Goal: Task Accomplishment & Management: Complete application form

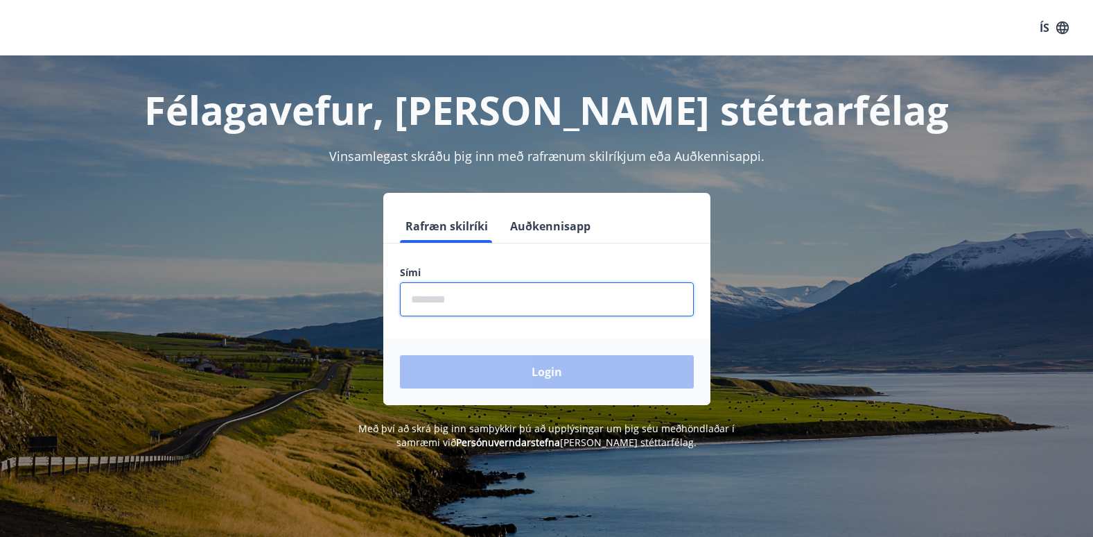
click at [441, 296] on input "phone" at bounding box center [547, 299] width 294 height 34
type input "********"
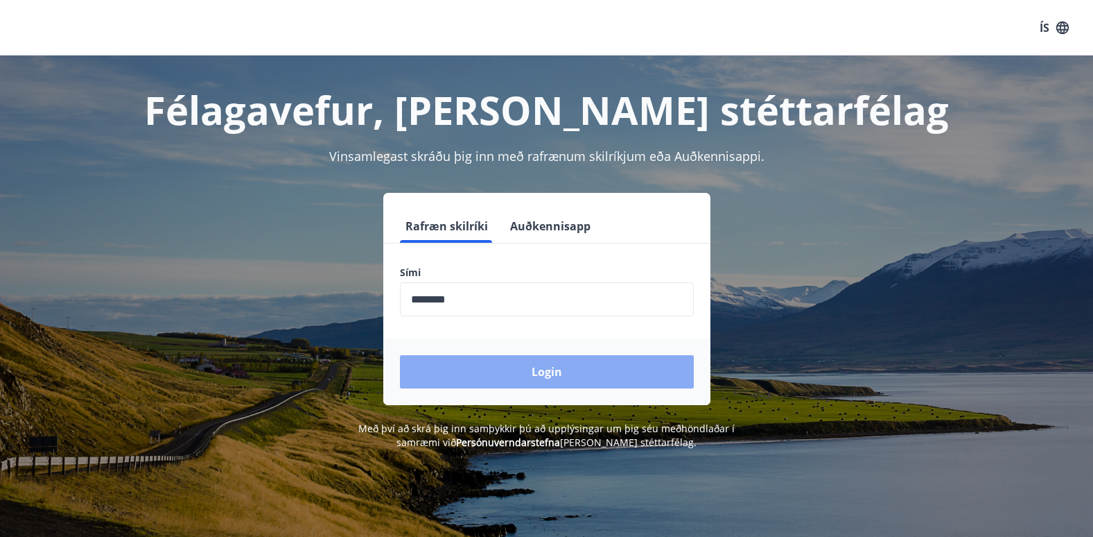
click at [482, 370] on button "Login" at bounding box center [547, 371] width 294 height 33
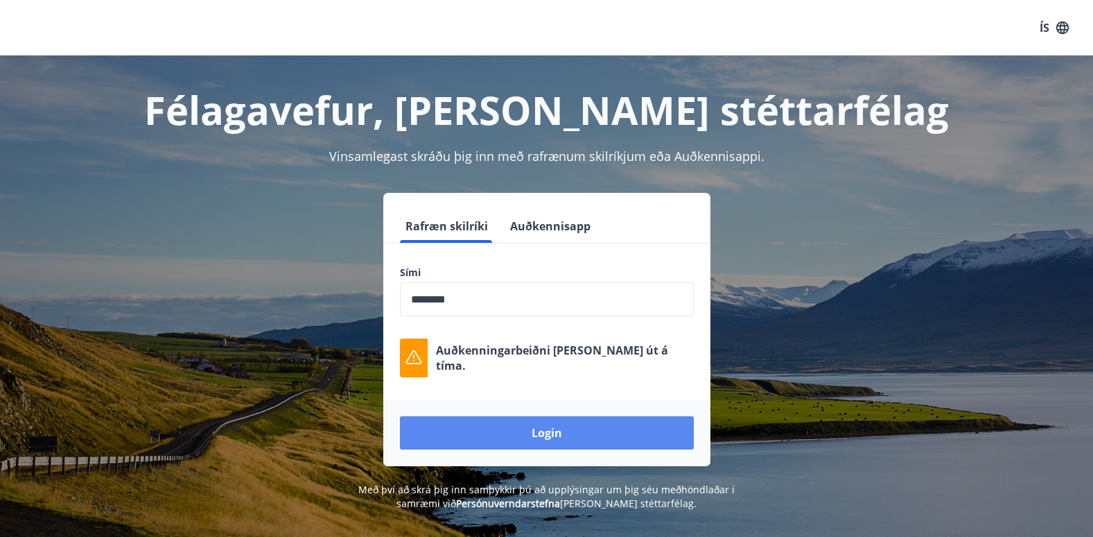
click at [555, 424] on button "Login" at bounding box center [547, 432] width 294 height 33
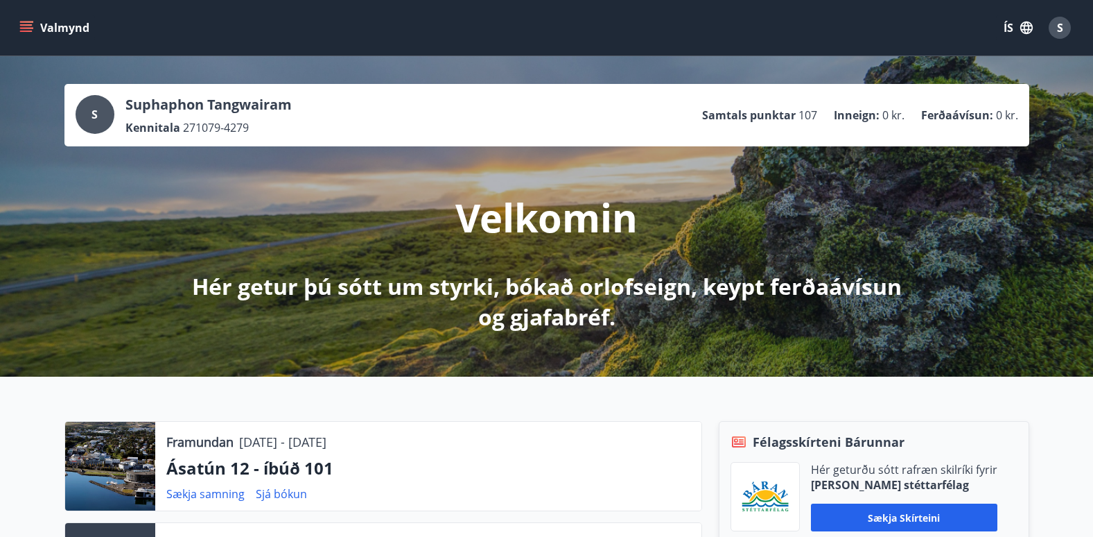
click at [33, 25] on icon "menu" at bounding box center [26, 28] width 14 height 14
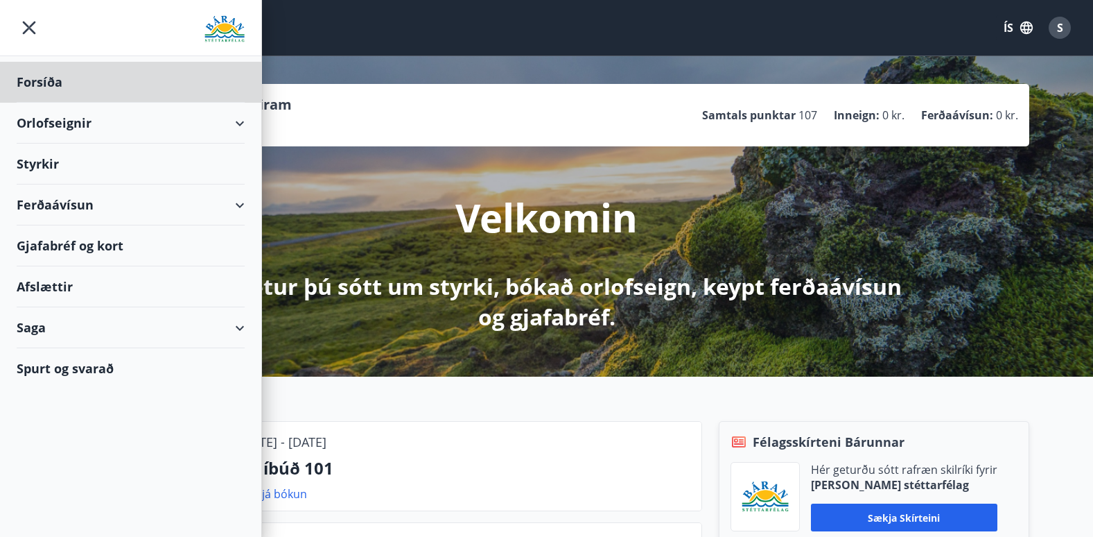
click at [32, 103] on div "Styrkir" at bounding box center [131, 82] width 228 height 41
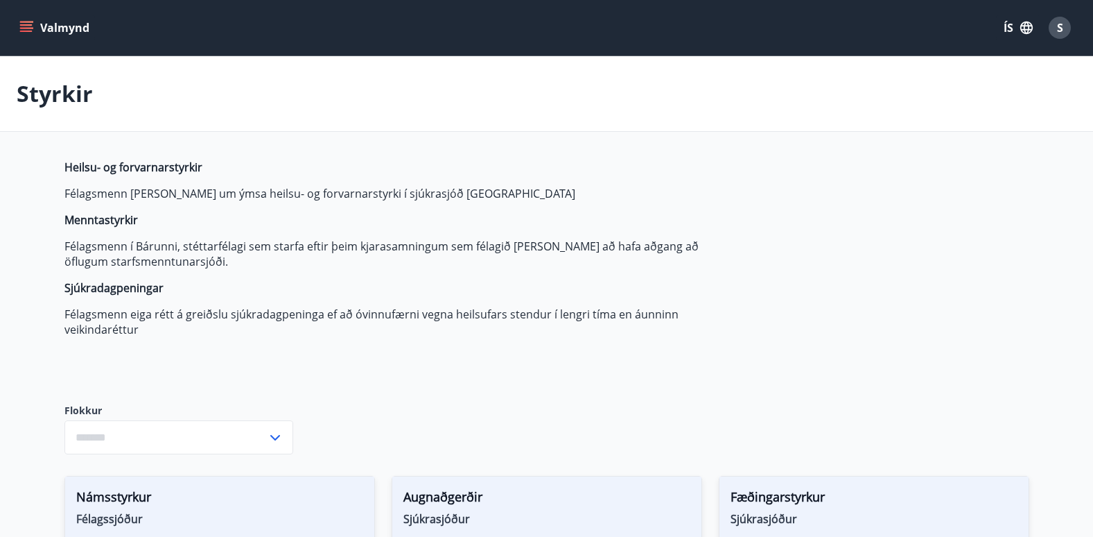
type input "***"
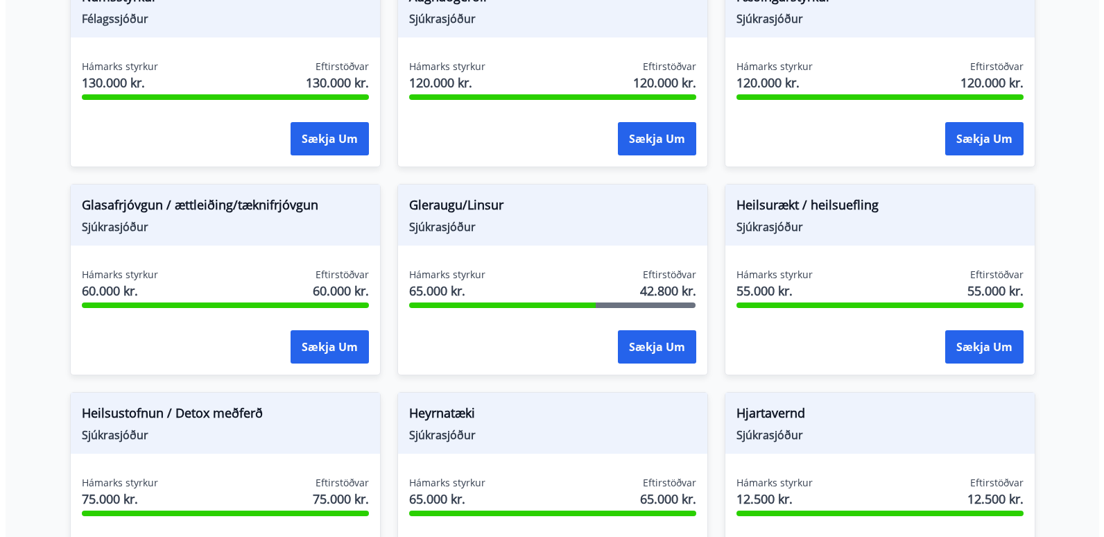
scroll to position [500, 0]
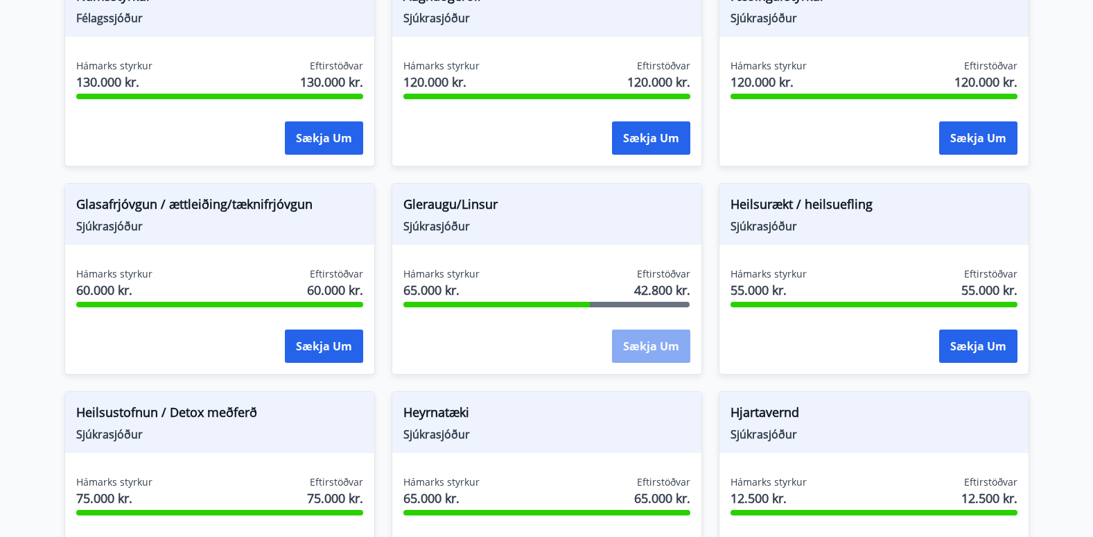
click at [650, 350] on button "Sækja um" at bounding box center [651, 345] width 78 height 33
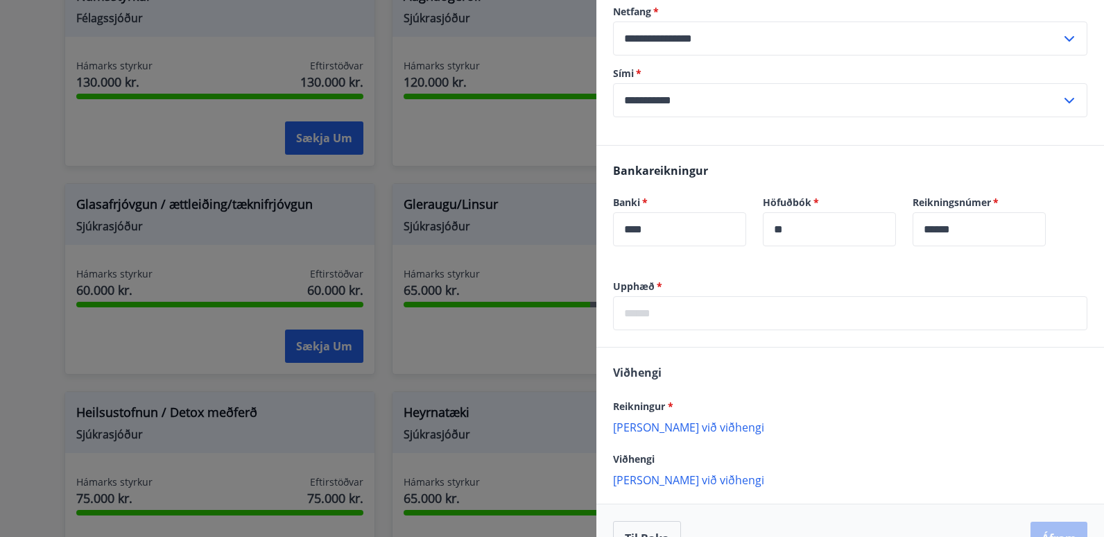
scroll to position [221, 0]
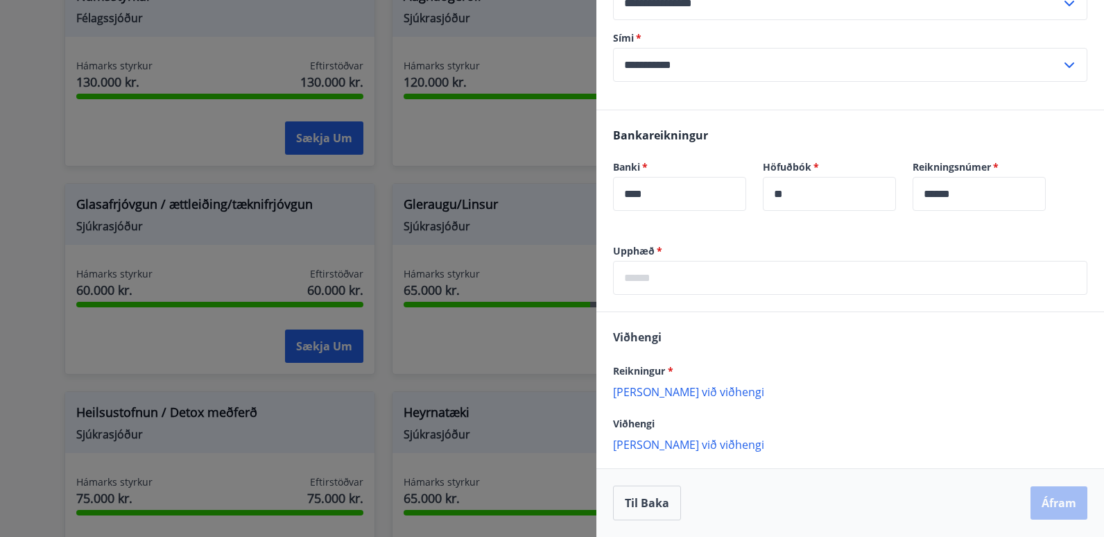
click at [655, 392] on p "Bæta við viðhengi" at bounding box center [850, 391] width 474 height 14
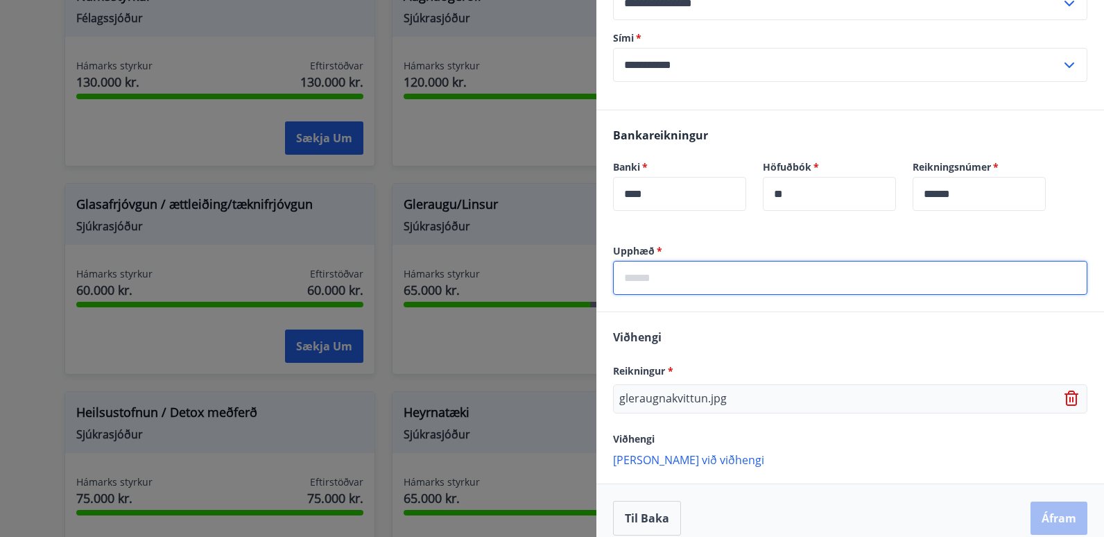
click at [650, 277] on input "text" at bounding box center [850, 278] width 474 height 34
type input "*****"
click at [781, 338] on div "Viðhengi Reikningur * gleraugnakvittun.jpg Viðhengi Bæta við viðhengi {error_at…" at bounding box center [849, 397] width 507 height 171
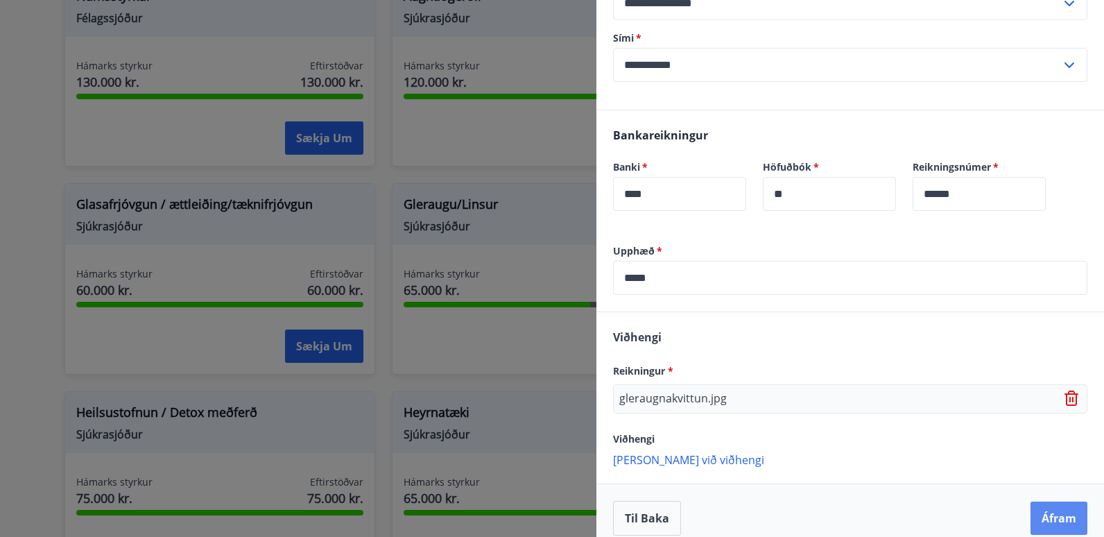
click at [1034, 509] on button "Áfram" at bounding box center [1058, 517] width 57 height 33
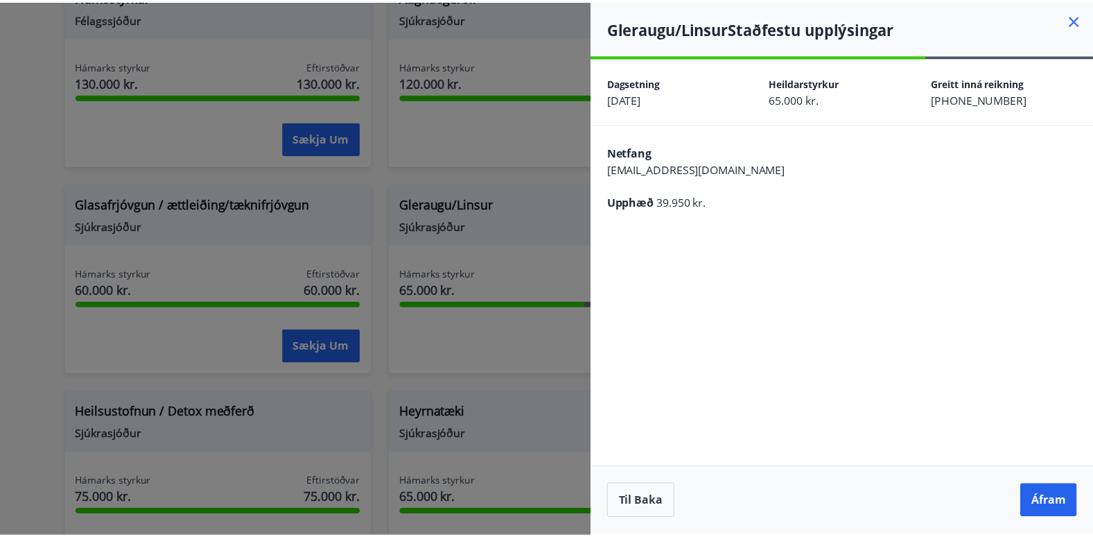
scroll to position [0, 0]
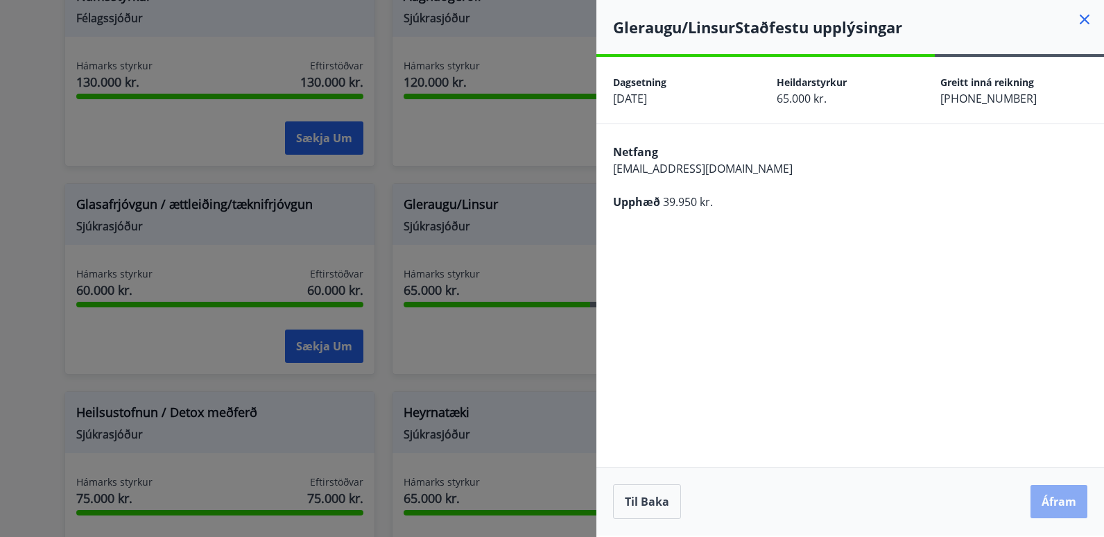
click at [1062, 498] on button "Áfram" at bounding box center [1058, 501] width 57 height 33
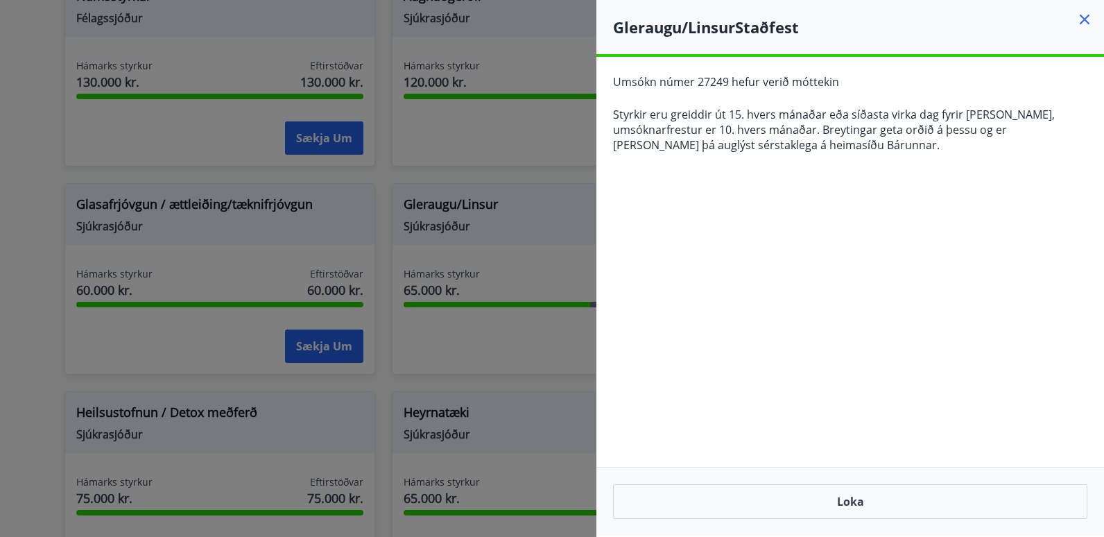
click at [1062, 498] on button "Loka" at bounding box center [850, 501] width 474 height 35
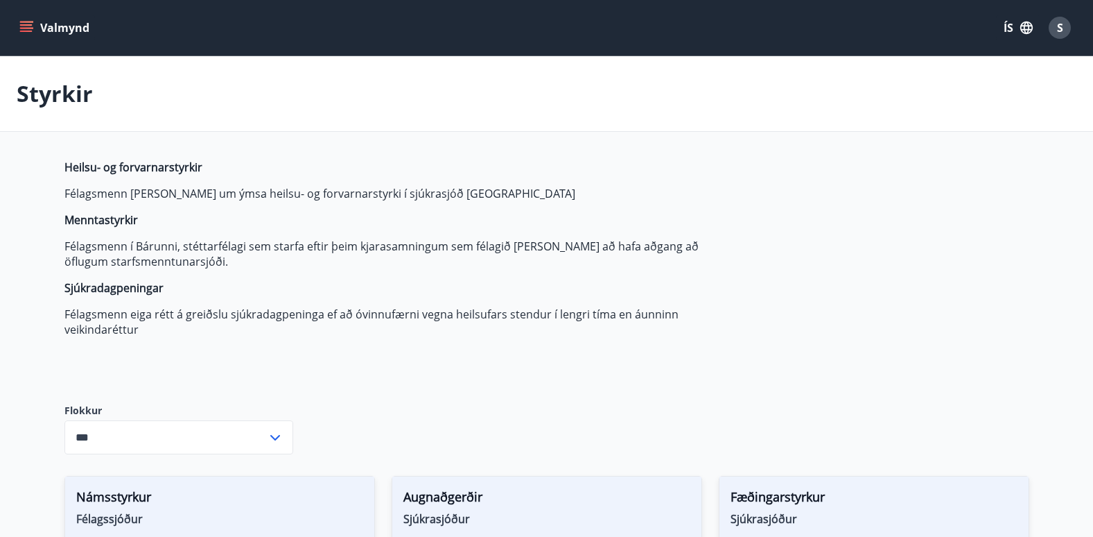
click at [1057, 29] on span "S" at bounding box center [1060, 27] width 6 height 15
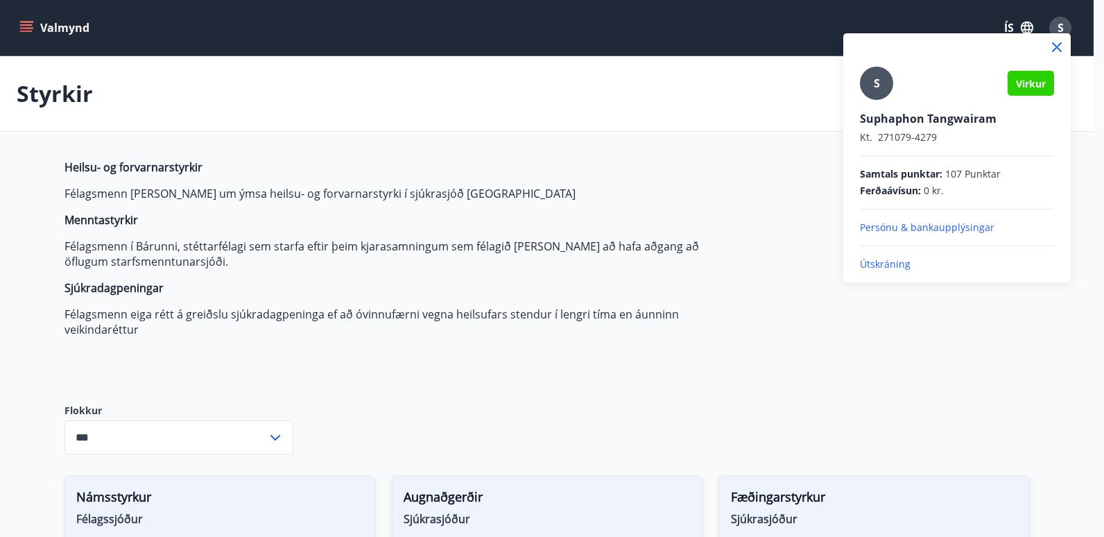
click at [887, 266] on p "Útskráning" at bounding box center [957, 264] width 194 height 14
